Goal: Task Accomplishment & Management: Complete application form

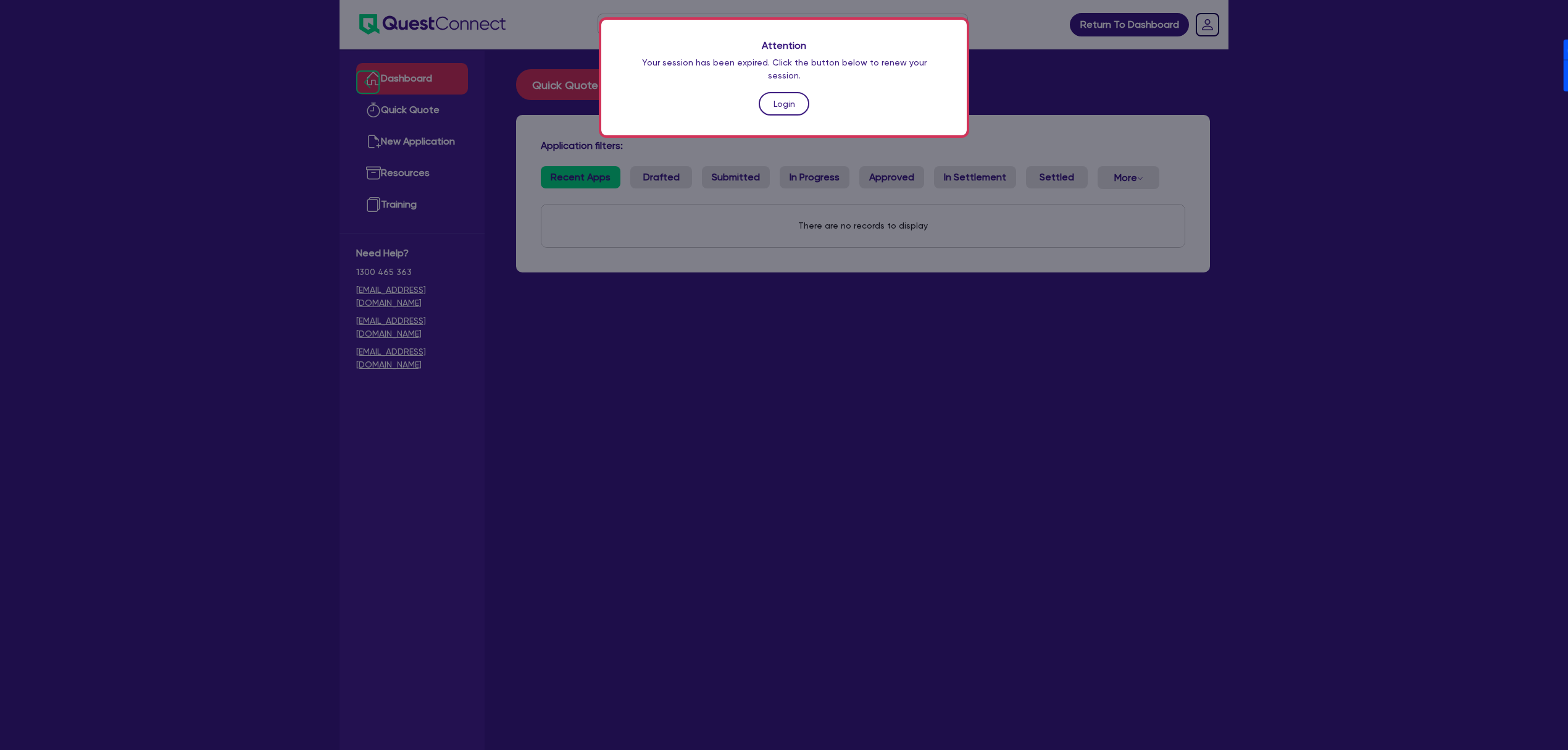
click at [796, 93] on link "Login" at bounding box center [784, 103] width 50 height 23
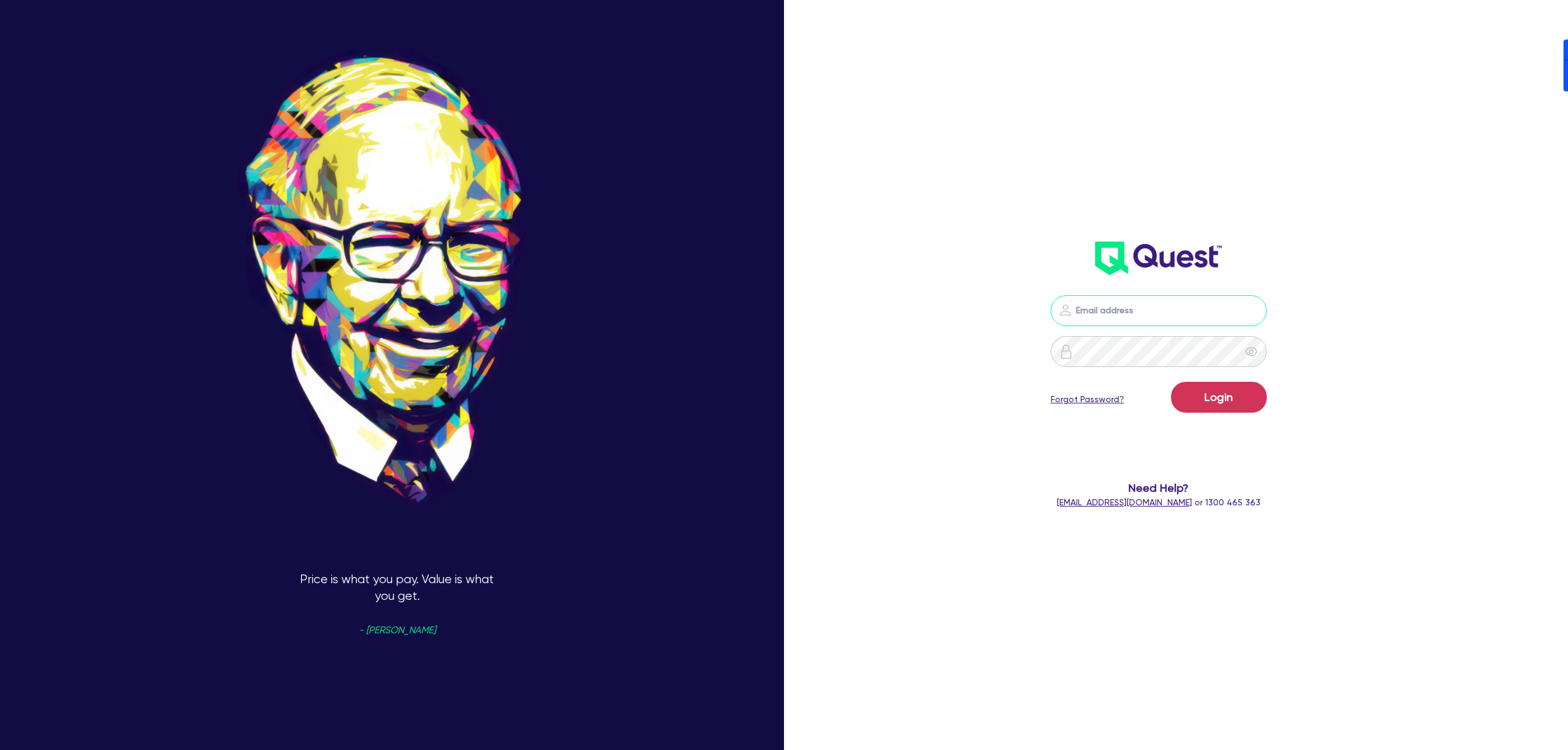
click at [1182, 304] on input "email" at bounding box center [1159, 310] width 216 height 31
click at [0, 749] on nordpass-portal at bounding box center [0, 750] width 0 height 0
type input "[PERSON_NAME][EMAIL_ADDRESS][DOMAIN_NAME]"
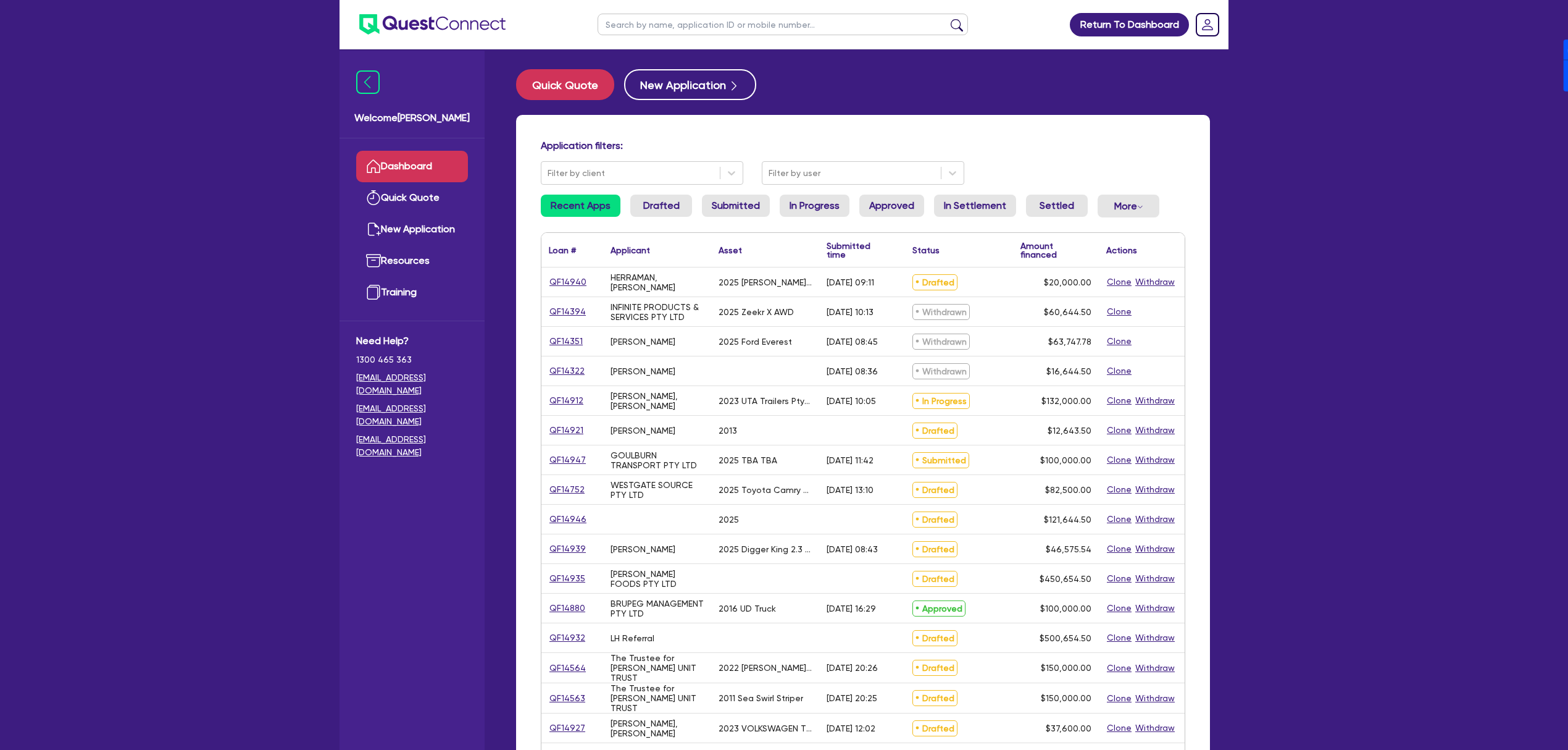
click at [704, 27] on input "text" at bounding box center [783, 24] width 370 height 22
click at [947, 19] on button "submit" at bounding box center [957, 27] width 20 height 17
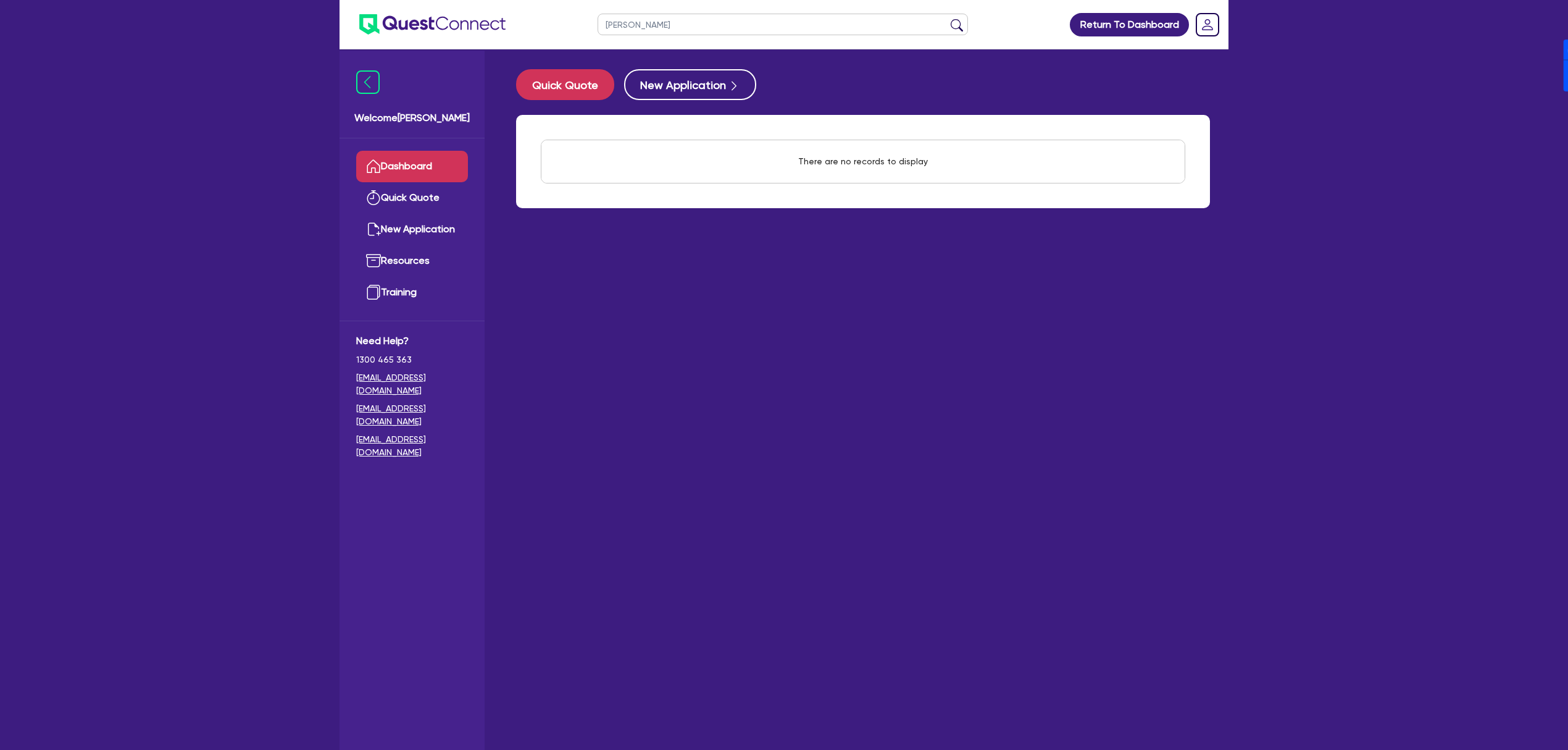
type input "[PERSON_NAME]"
click at [947, 19] on button "submit" at bounding box center [957, 27] width 20 height 17
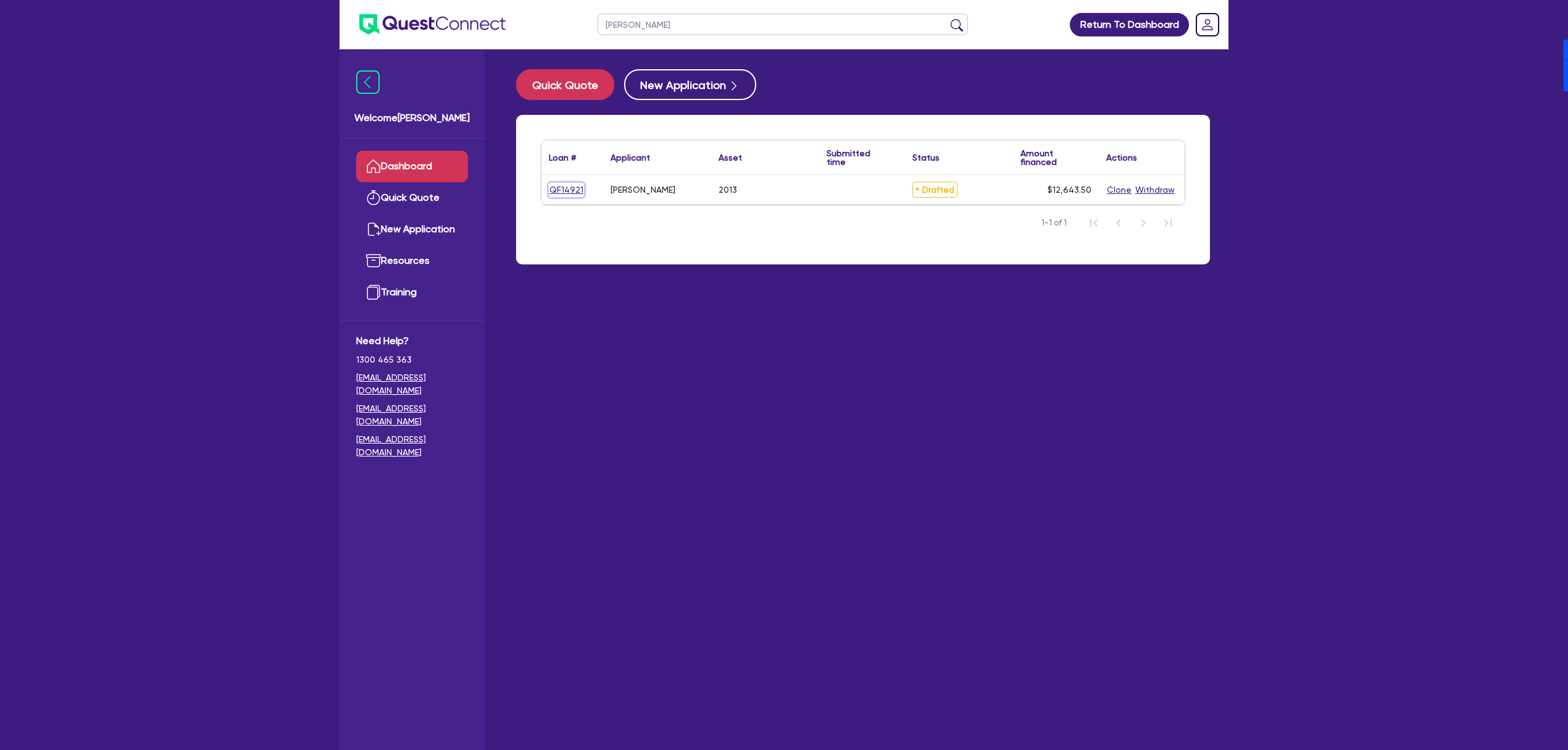
click at [565, 194] on link "QF14921" at bounding box center [566, 190] width 35 height 14
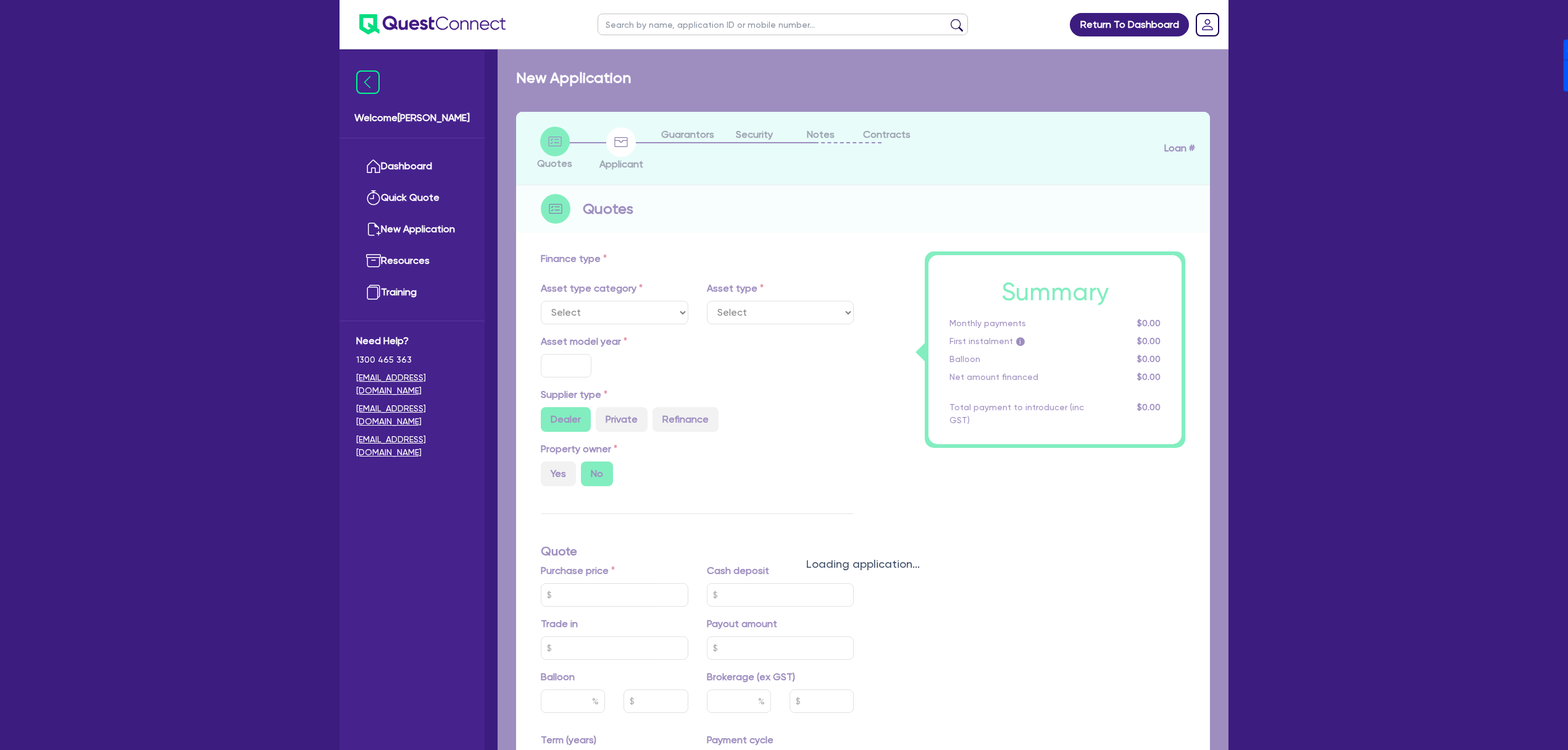
select select "CARS_AND_LIGHT_TRUCKS"
type input "2013"
radio input "false"
radio input "true"
type input "10,999"
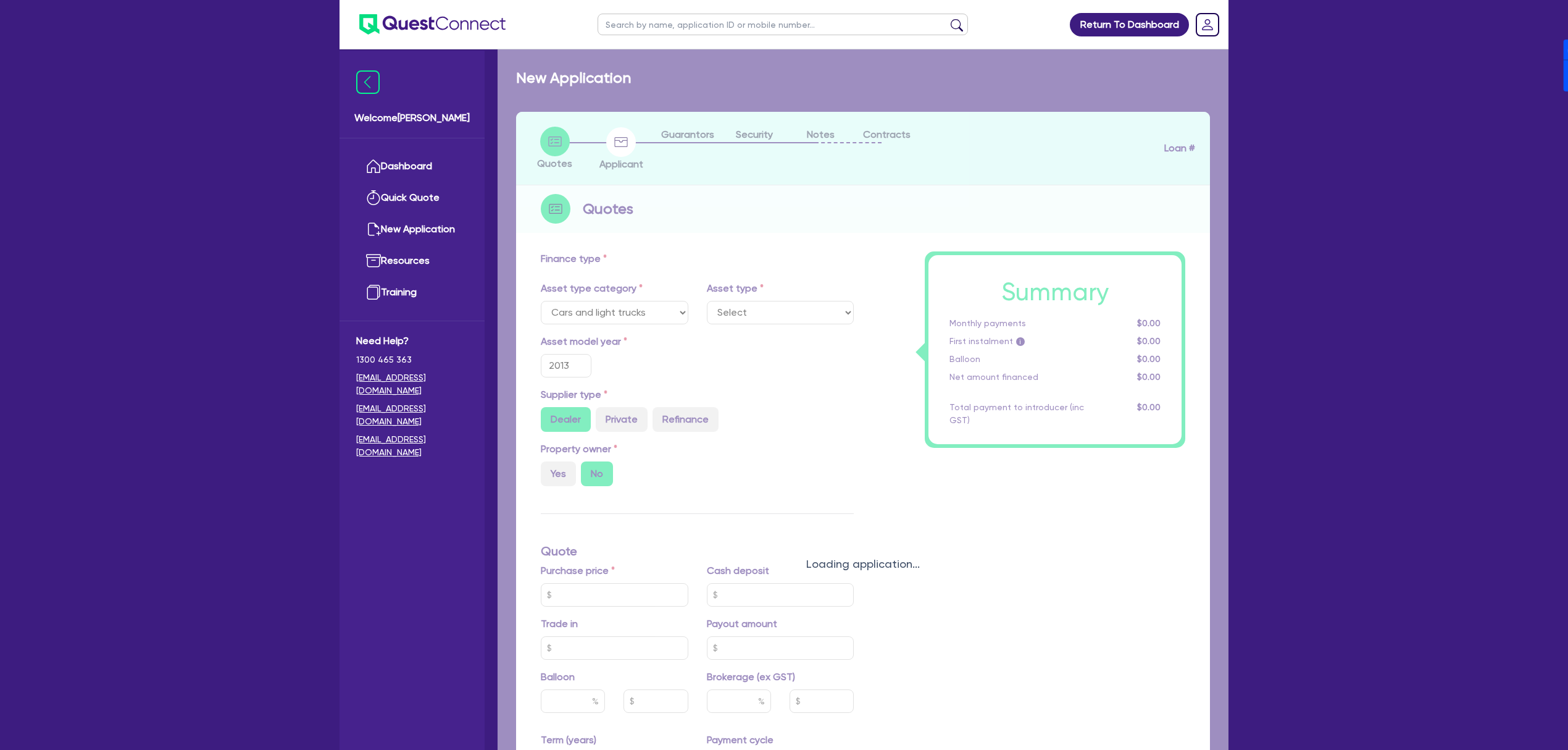
type input "8"
type input "1,011.48"
type input "17"
type input "900"
select select "PASSENGER_VEHICLES"
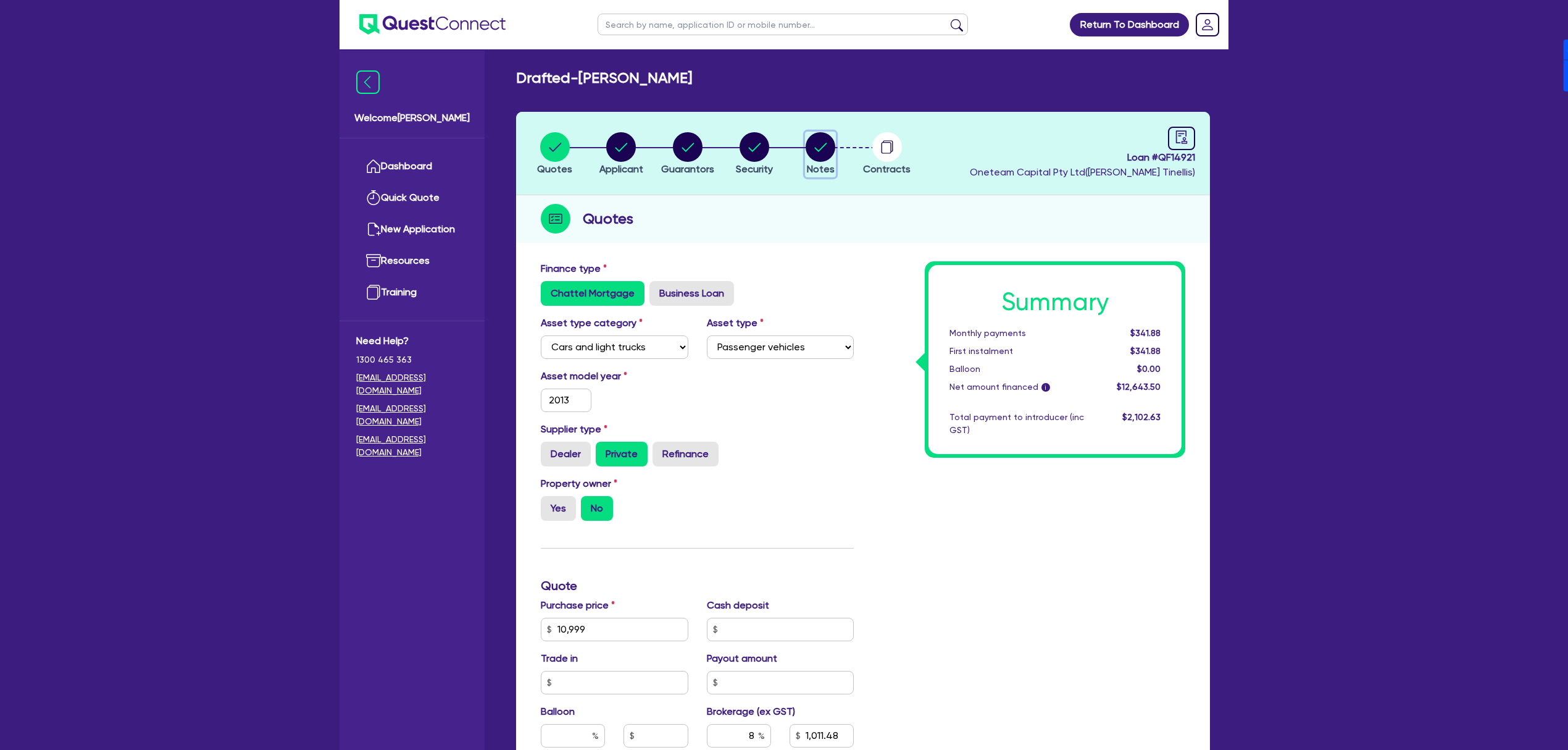
click at [823, 149] on circle "button" at bounding box center [820, 147] width 30 height 30
select select "Other"
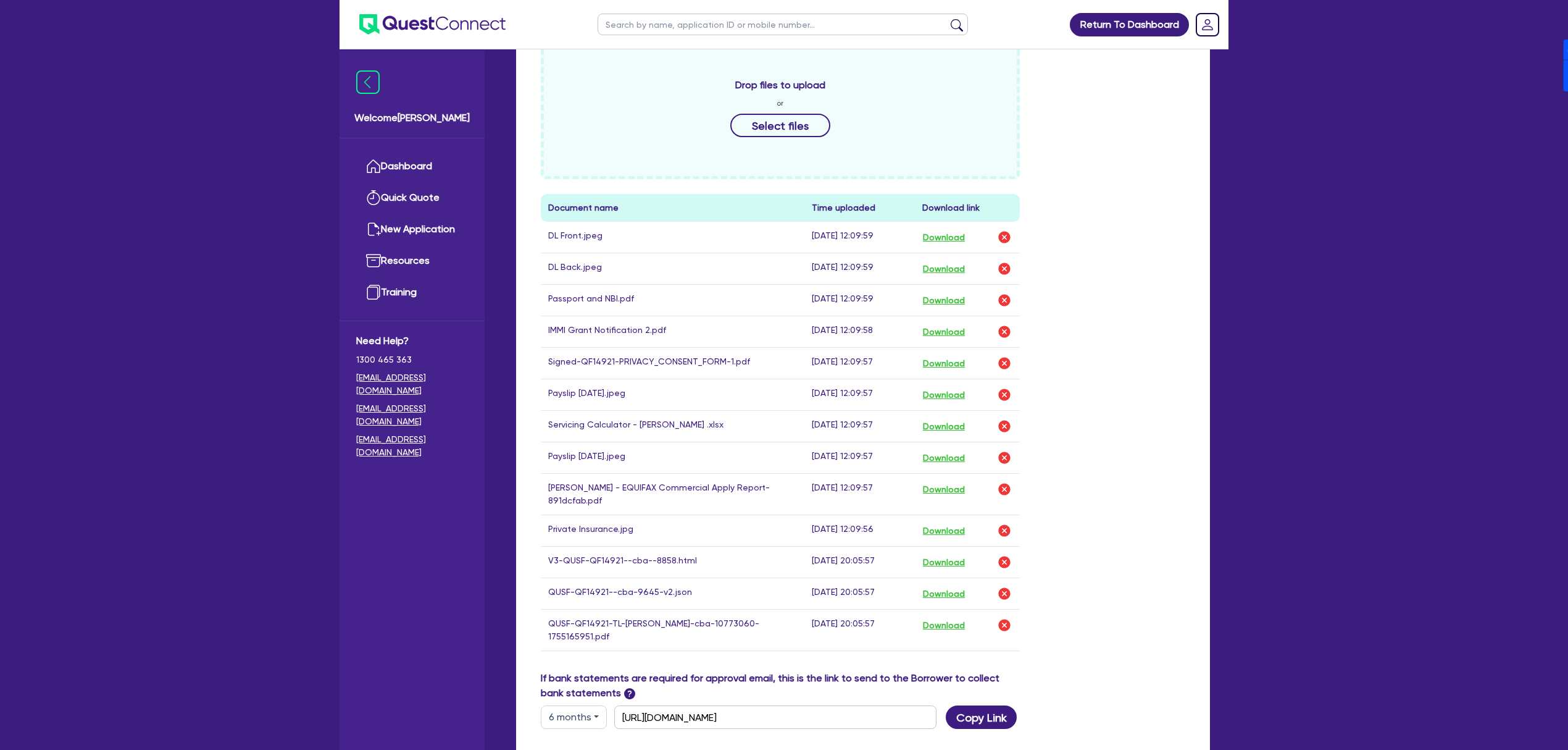
scroll to position [576, 0]
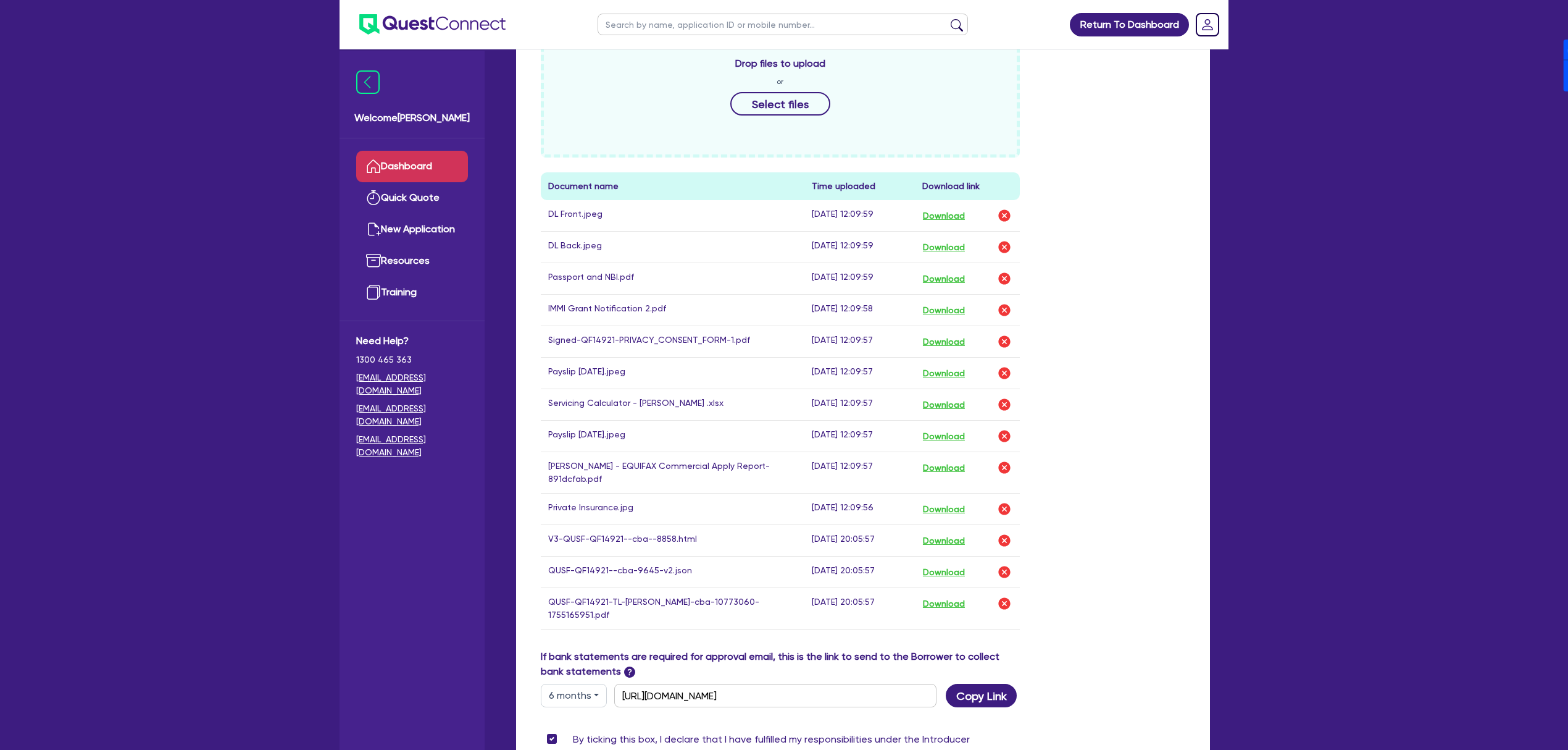
click at [408, 156] on link "Dashboard" at bounding box center [412, 166] width 112 height 32
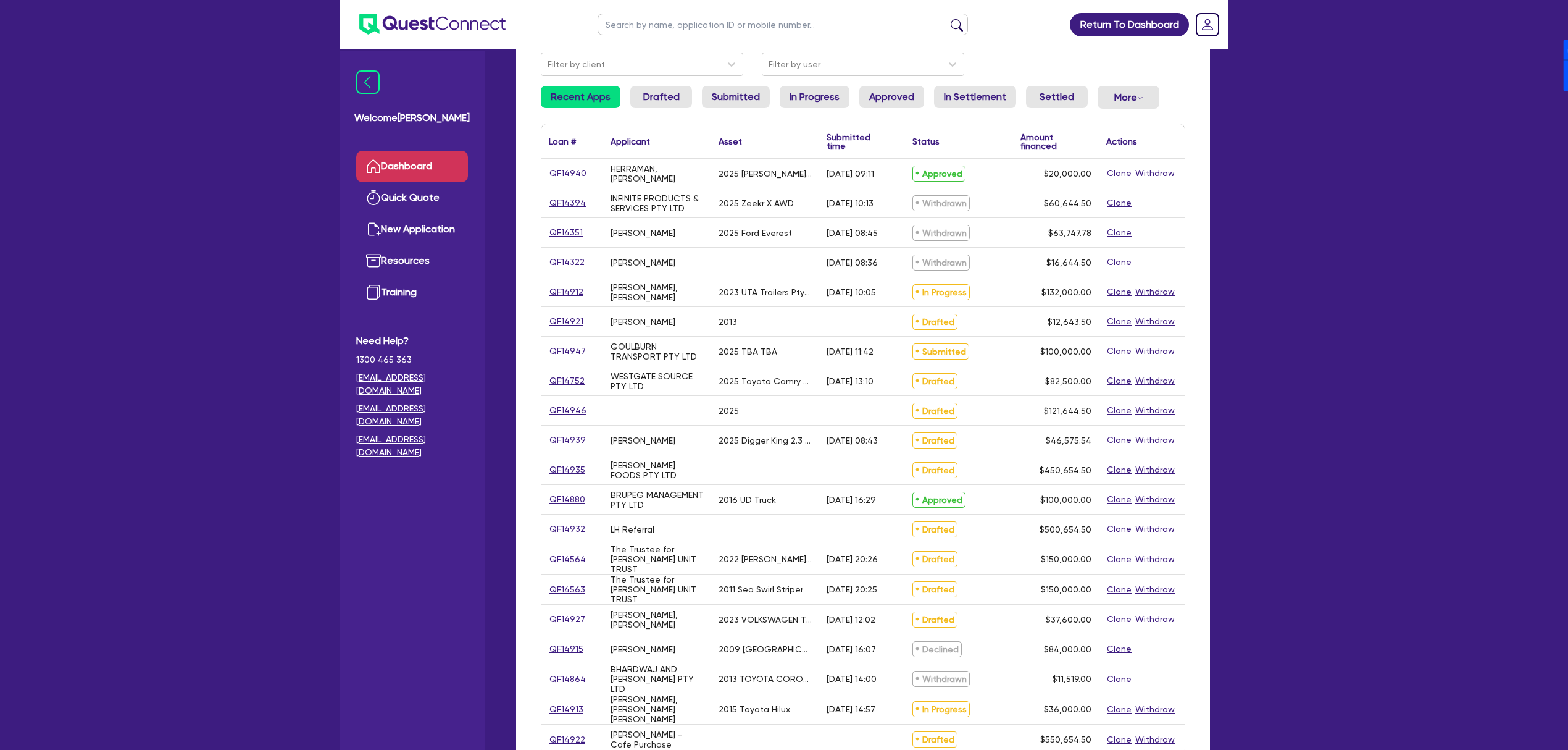
scroll to position [164, 0]
